Goal: Task Accomplishment & Management: Use online tool/utility

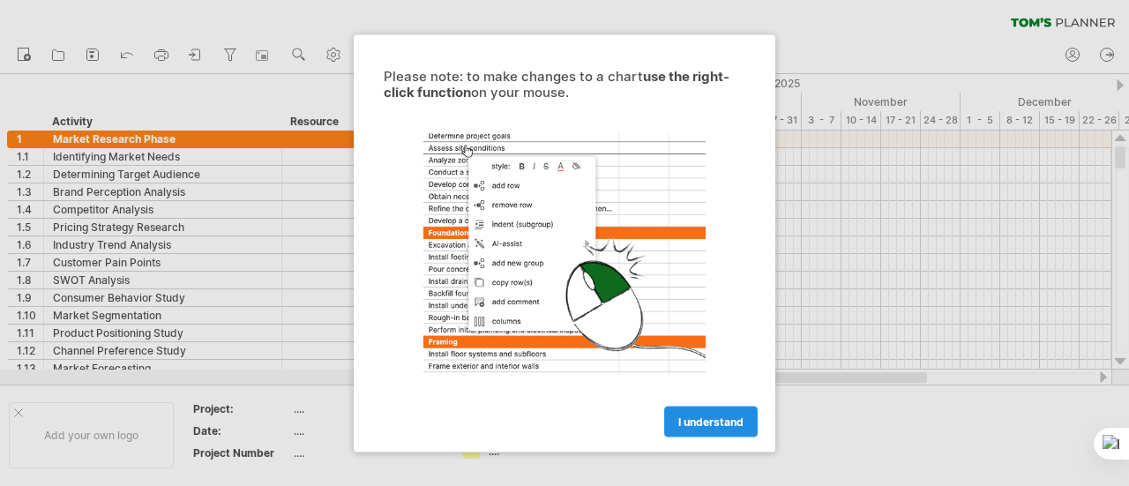
click at [736, 416] on span "I understand" at bounding box center [710, 421] width 65 height 13
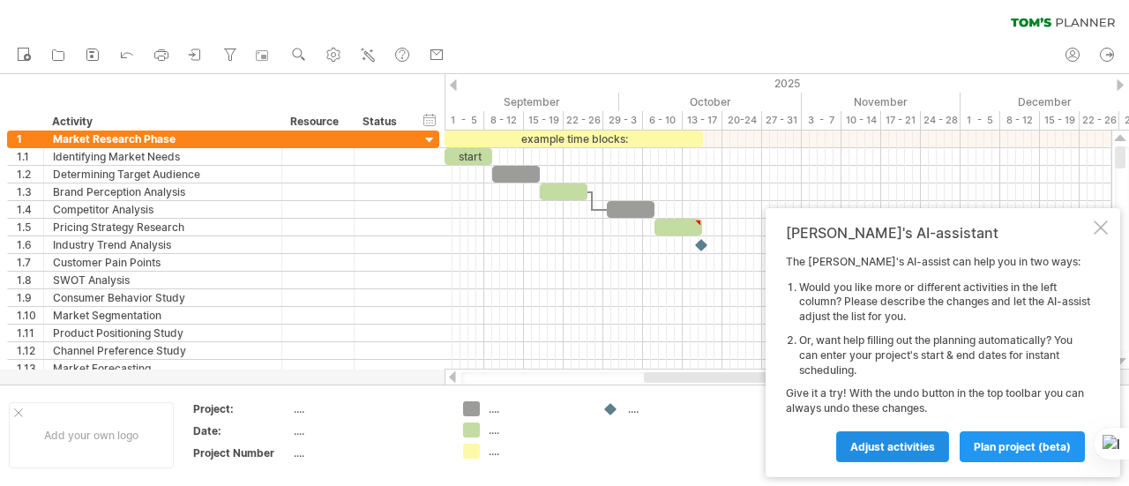
click at [918, 461] on link "Adjust activities" at bounding box center [892, 446] width 113 height 31
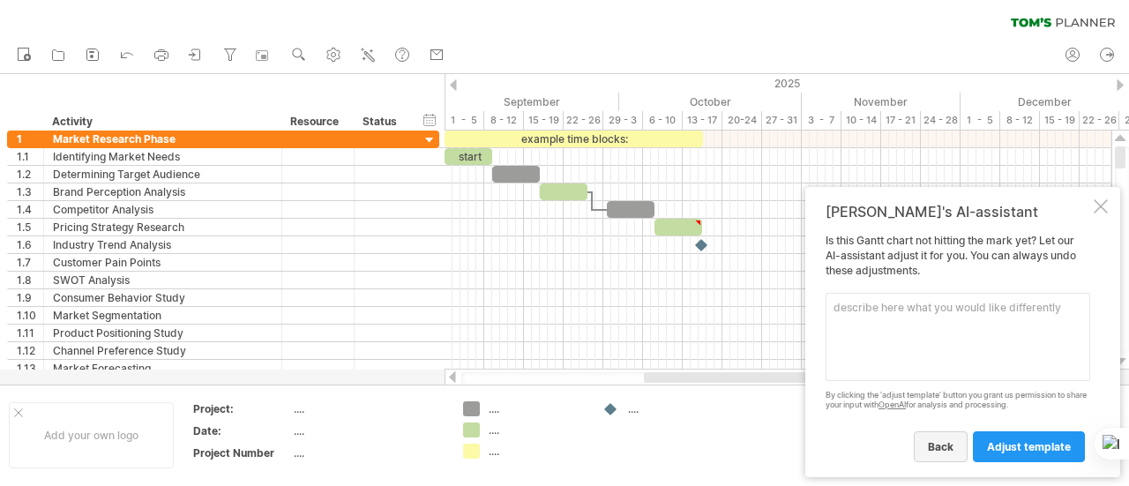
click at [940, 446] on span "back" at bounding box center [941, 446] width 26 height 13
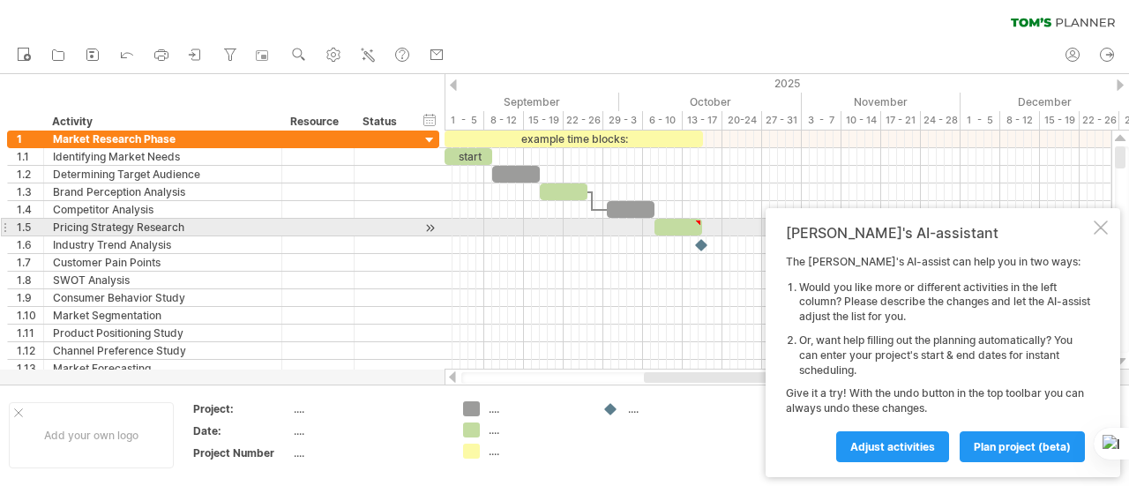
click at [1104, 227] on div at bounding box center [1101, 228] width 14 height 14
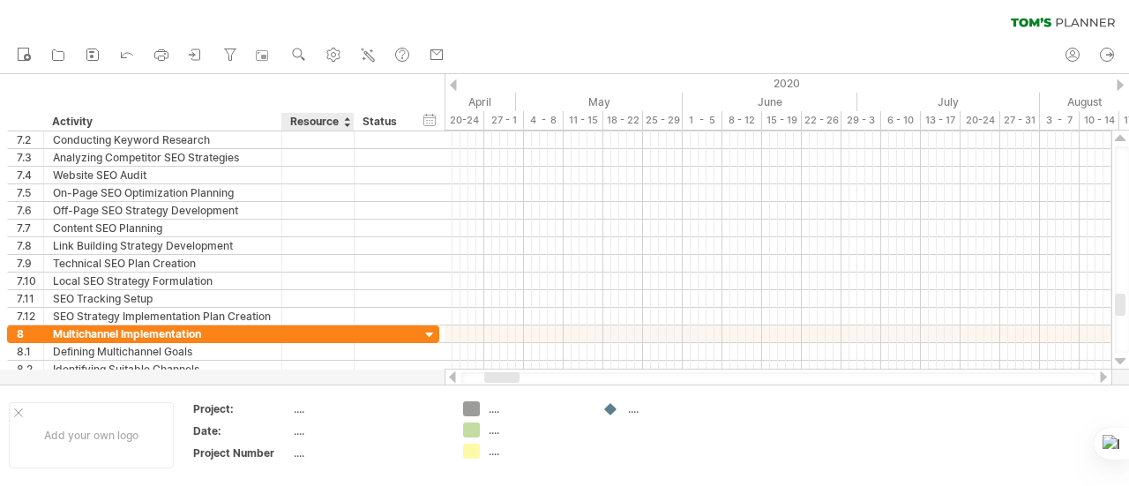
click at [325, 128] on div "Resource" at bounding box center [317, 122] width 54 height 18
click at [373, 121] on div "Status" at bounding box center [382, 122] width 39 height 18
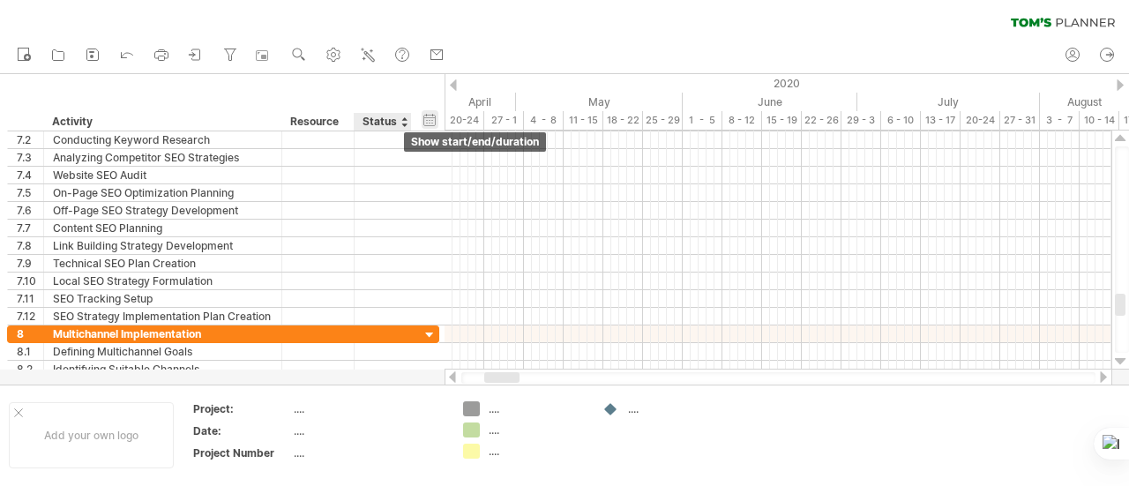
click at [425, 116] on div "hide start/end/duration show start/end/duration" at bounding box center [430, 119] width 17 height 19
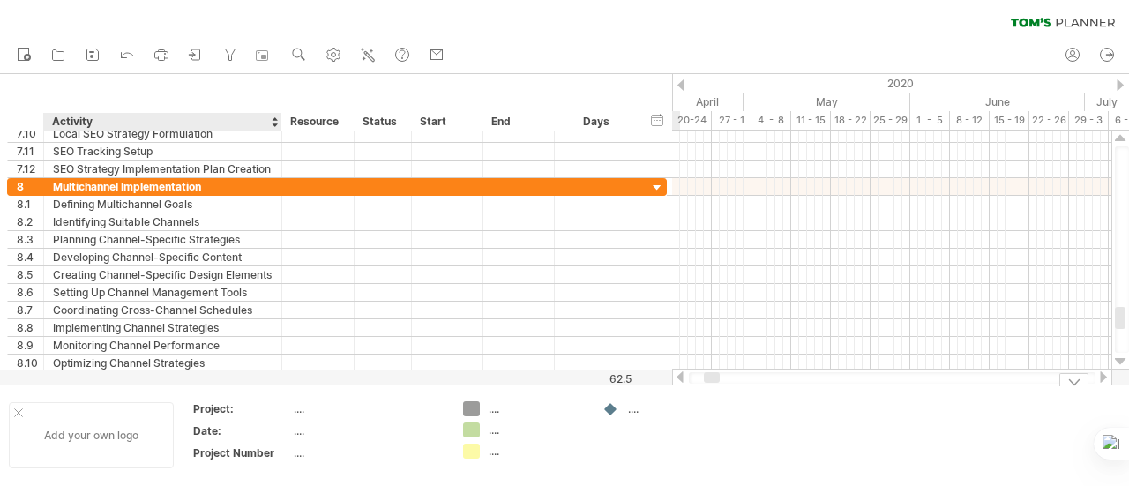
click at [95, 424] on div "Add your own logo" at bounding box center [91, 435] width 165 height 66
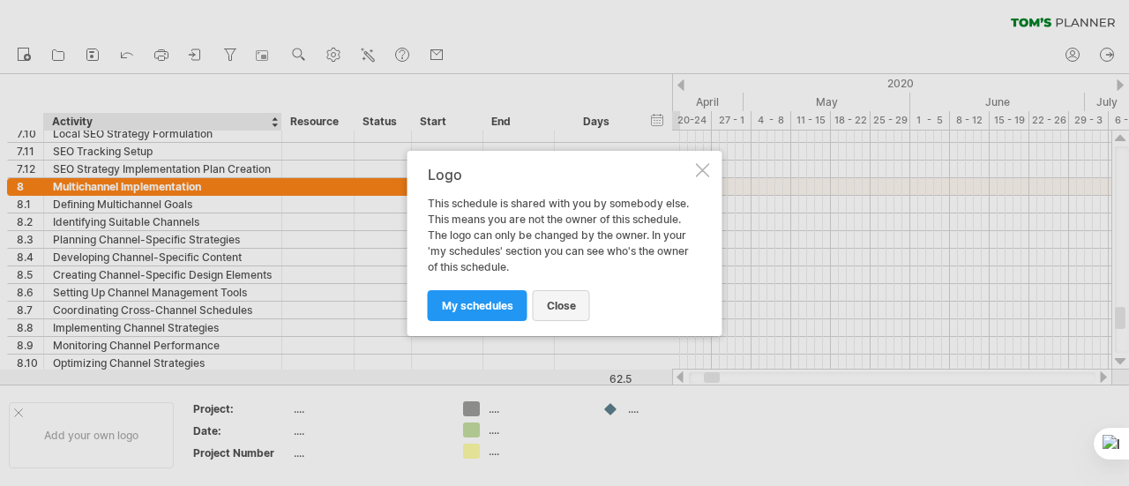
click at [550, 301] on span "close" at bounding box center [561, 305] width 29 height 13
